Goal: Check status: Check status

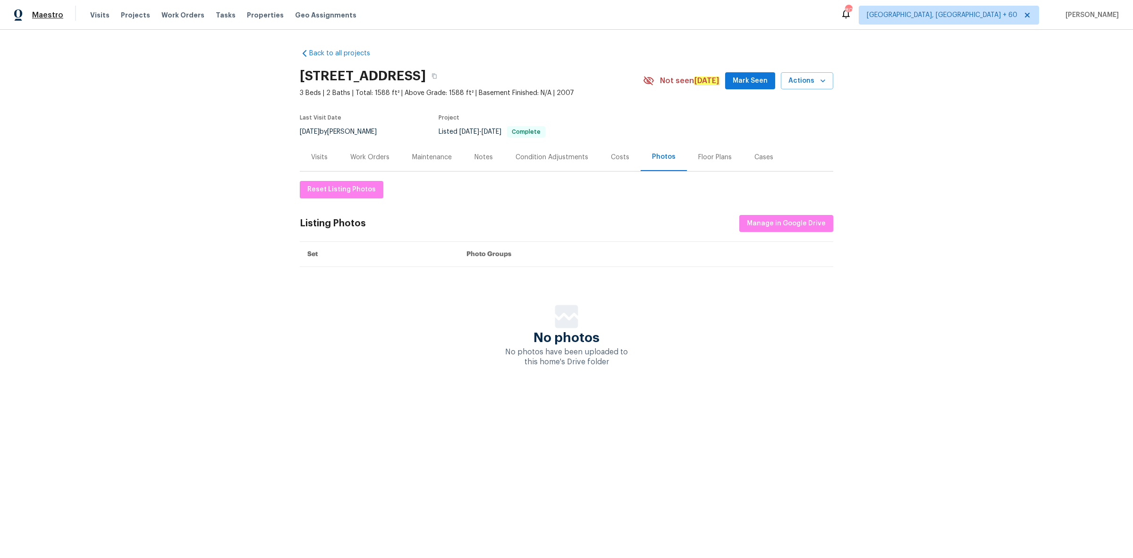
click at [42, 15] on span "Maestro" at bounding box center [47, 14] width 31 height 9
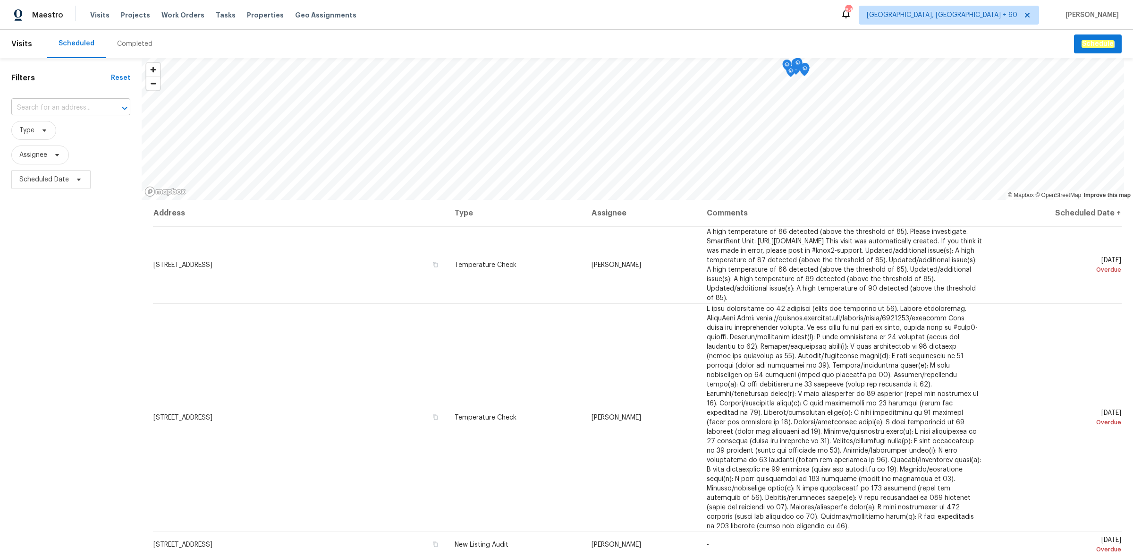
click at [63, 109] on input "text" at bounding box center [57, 108] width 93 height 15
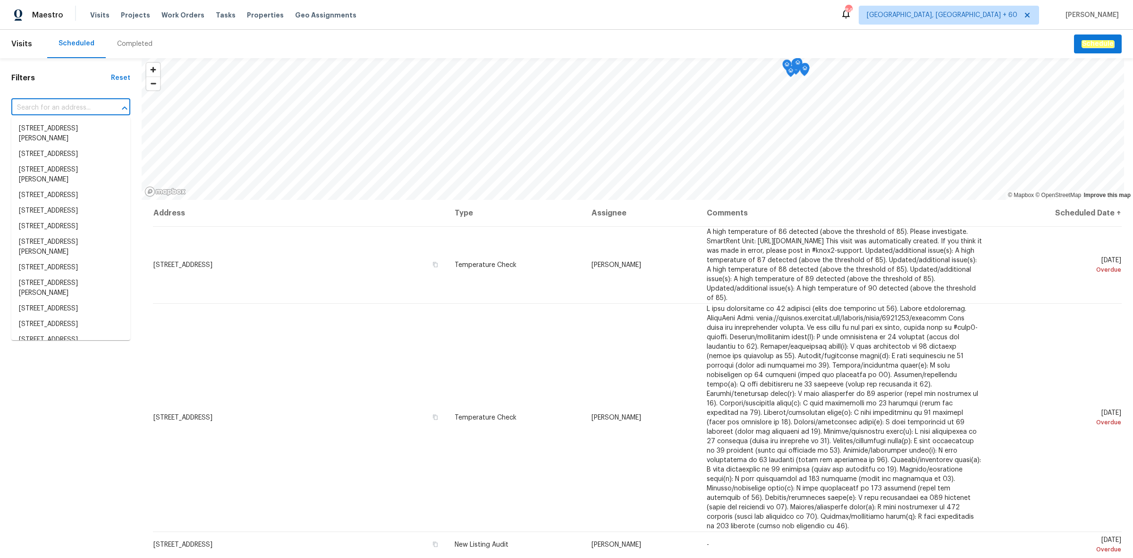
paste input "[STREET_ADDRESS]"
type input "[STREET_ADDRESS]"
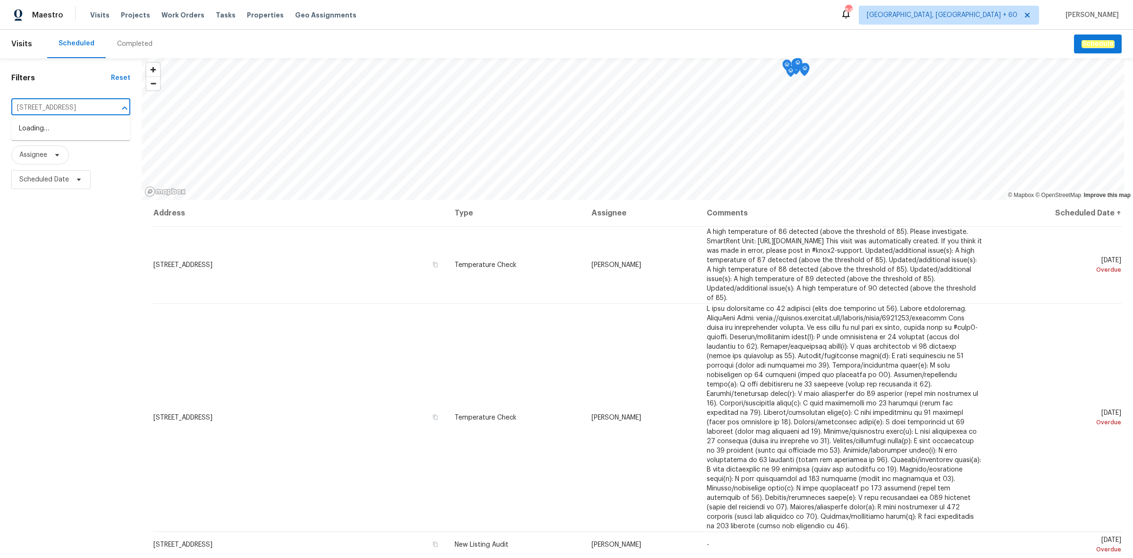
scroll to position [0, 35]
click at [52, 131] on li "[STREET_ADDRESS]" at bounding box center [70, 129] width 119 height 16
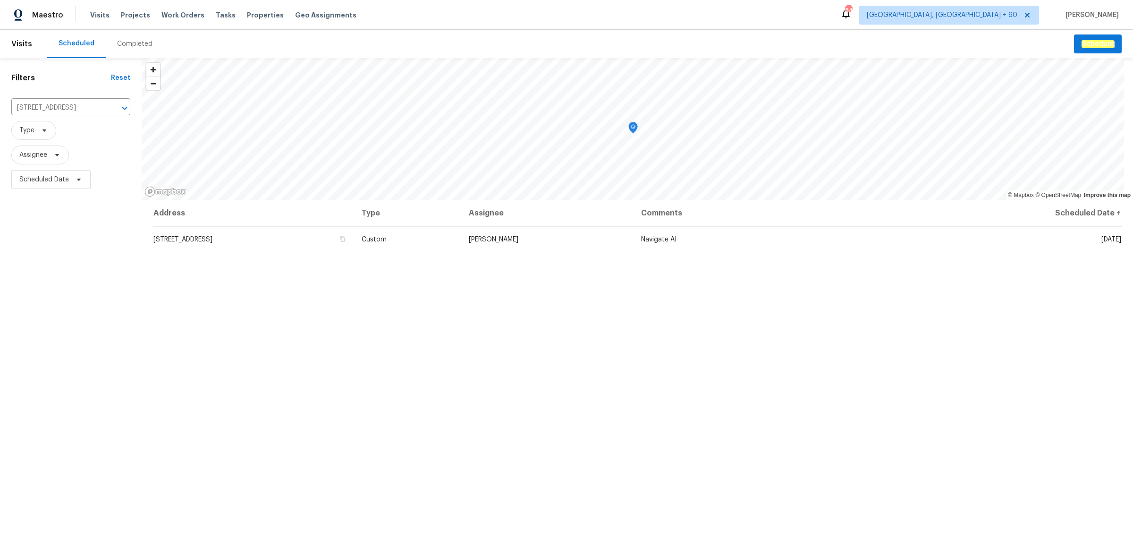
click at [125, 37] on div "Completed" at bounding box center [135, 44] width 58 height 28
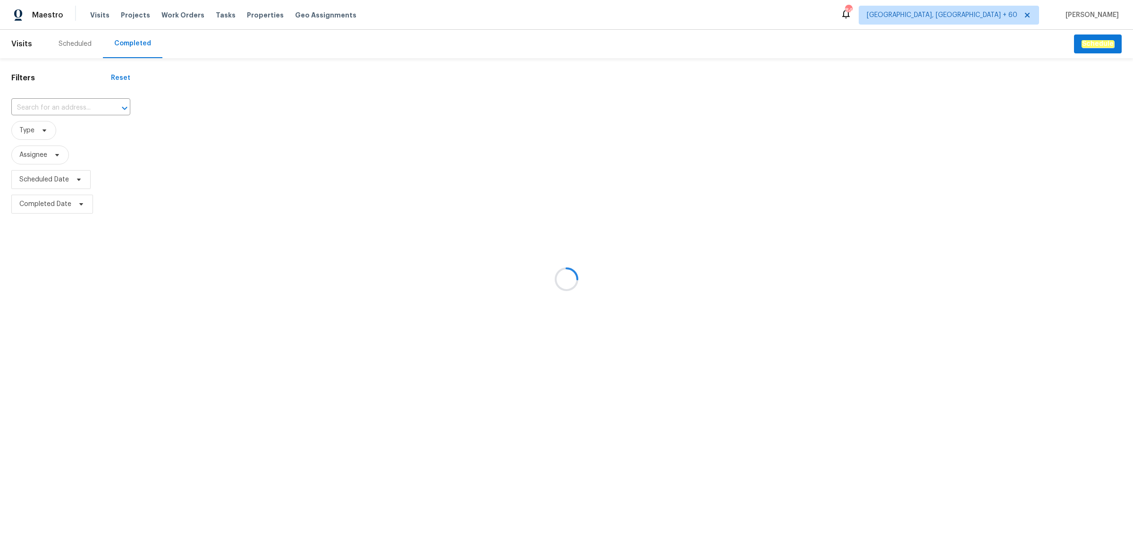
click at [53, 107] on div at bounding box center [566, 279] width 1133 height 558
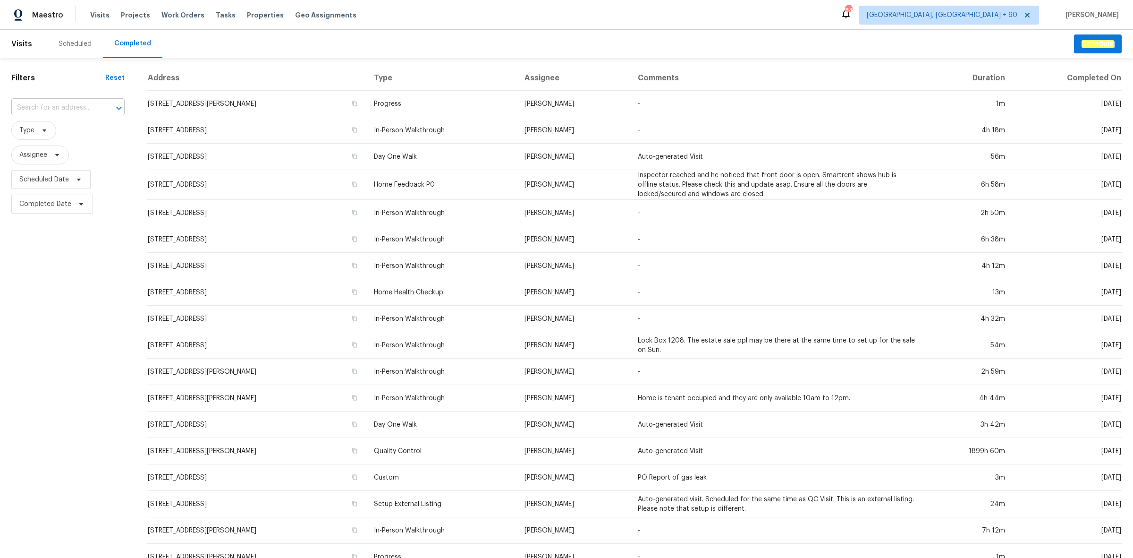
click at [51, 106] on input "text" at bounding box center [54, 108] width 87 height 15
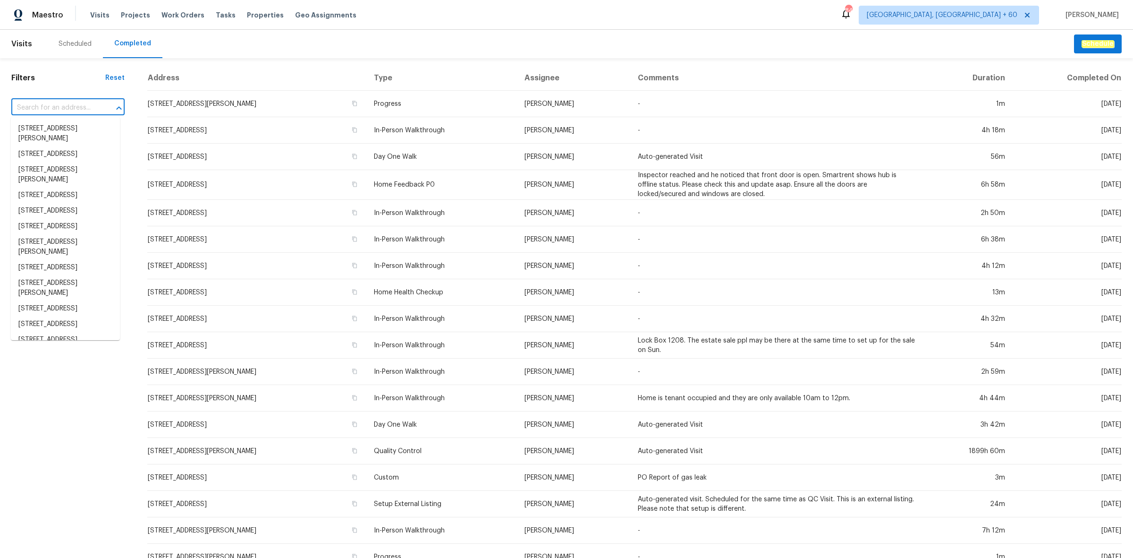
paste input "[STREET_ADDRESS]"
type input "[STREET_ADDRESS]"
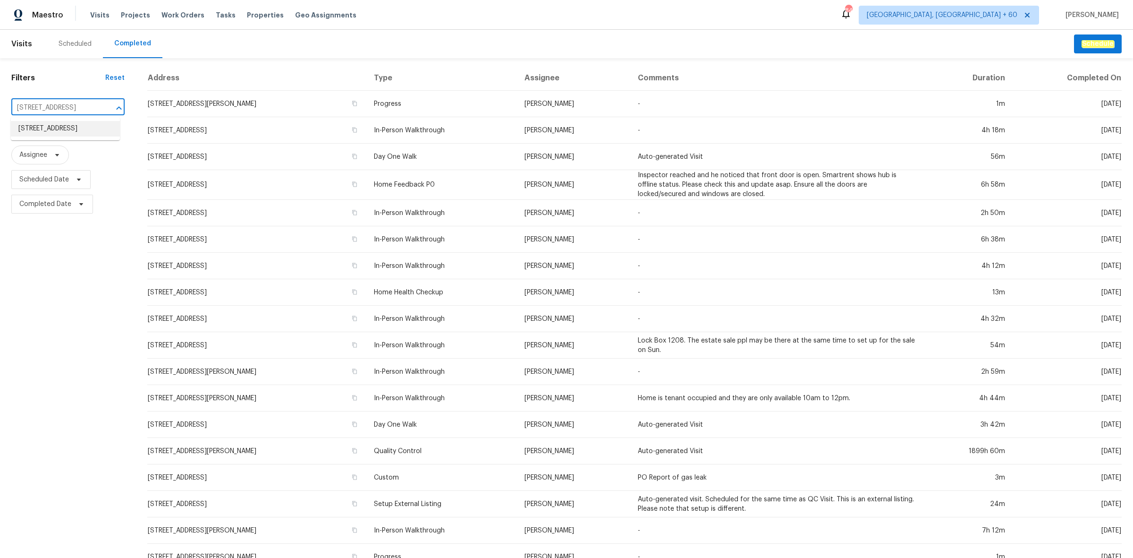
click at [55, 135] on li "[STREET_ADDRESS]" at bounding box center [65, 129] width 109 height 16
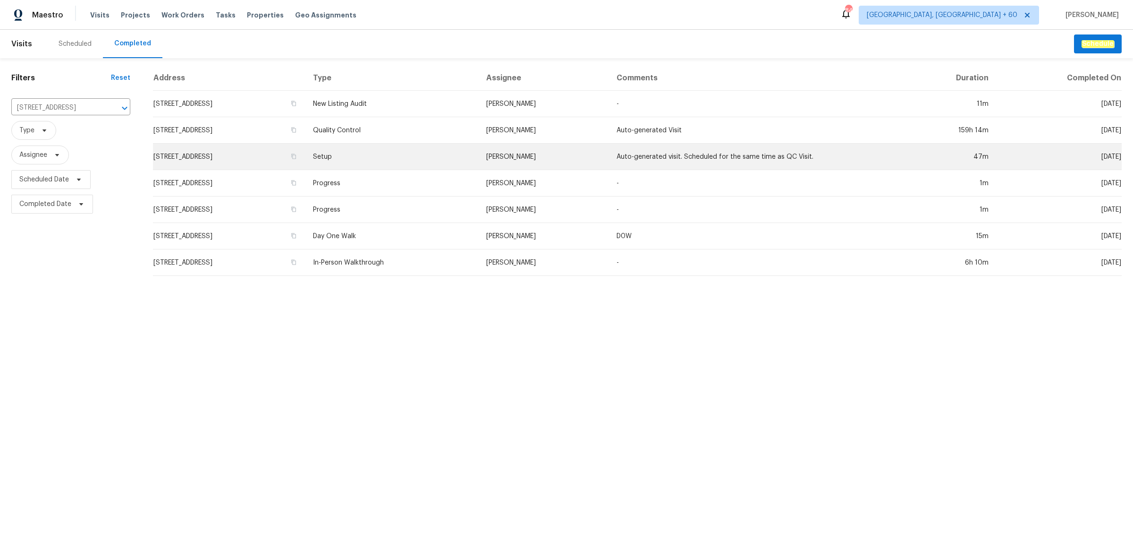
click at [433, 152] on td "Setup" at bounding box center [391, 157] width 173 height 26
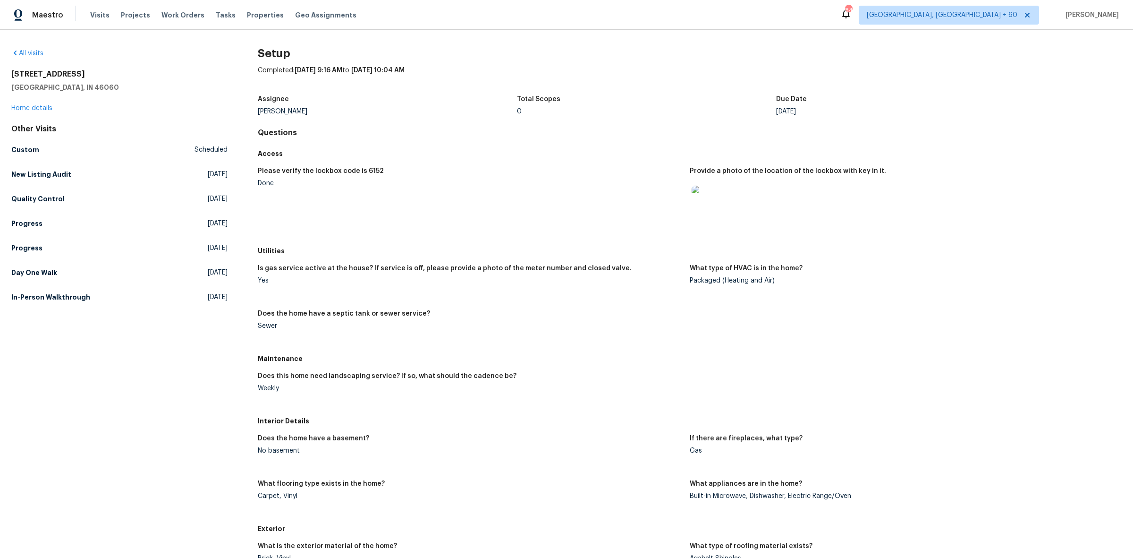
click at [457, 227] on figure "Please verify the lockbox code is 6152 Done" at bounding box center [474, 202] width 432 height 69
